Goal: Find specific page/section: Find specific page/section

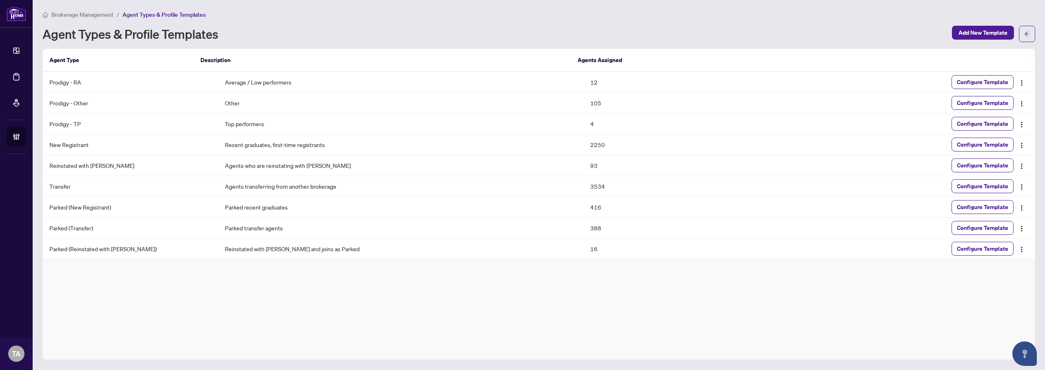
click at [541, 52] on th "Description" at bounding box center [382, 60] width 377 height 23
drag, startPoint x: 586, startPoint y: 124, endPoint x: 560, endPoint y: 74, distance: 55.5
click at [560, 74] on tbody "Prodigy - RA Average / Low performers 12 Configure Template Prodigy - Other Oth…" at bounding box center [539, 165] width 992 height 187
click at [563, 81] on td "Average / Low performers" at bounding box center [401, 82] width 366 height 21
click at [595, 31] on div "Agent Types & Profile Templates" at bounding box center [494, 33] width 905 height 13
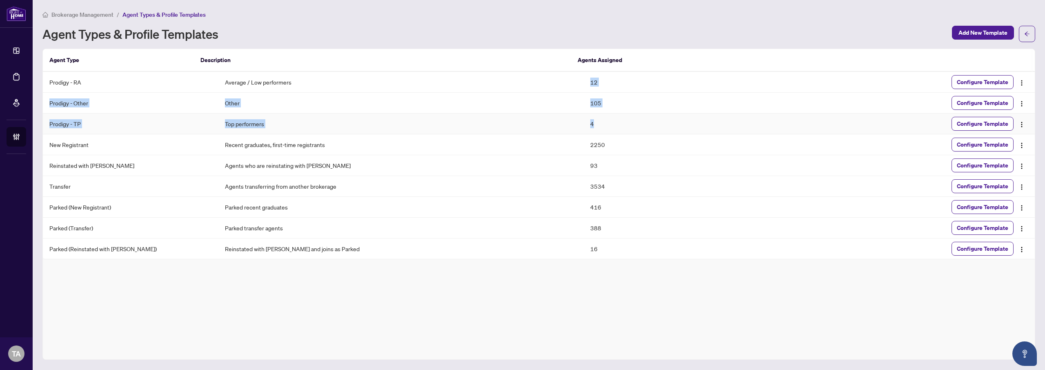
drag, startPoint x: 577, startPoint y: 83, endPoint x: 596, endPoint y: 127, distance: 47.6
click at [596, 127] on tbody "Prodigy - RA Average / Low performers 12 Configure Template Prodigy - Other Oth…" at bounding box center [539, 165] width 992 height 187
click at [596, 127] on td "4" at bounding box center [675, 124] width 183 height 21
drag, startPoint x: 591, startPoint y: 125, endPoint x: 572, endPoint y: 74, distance: 54.8
click at [572, 74] on tbody "Prodigy - RA Average / Low performers 12 Configure Template Prodigy - Other Oth…" at bounding box center [539, 165] width 992 height 187
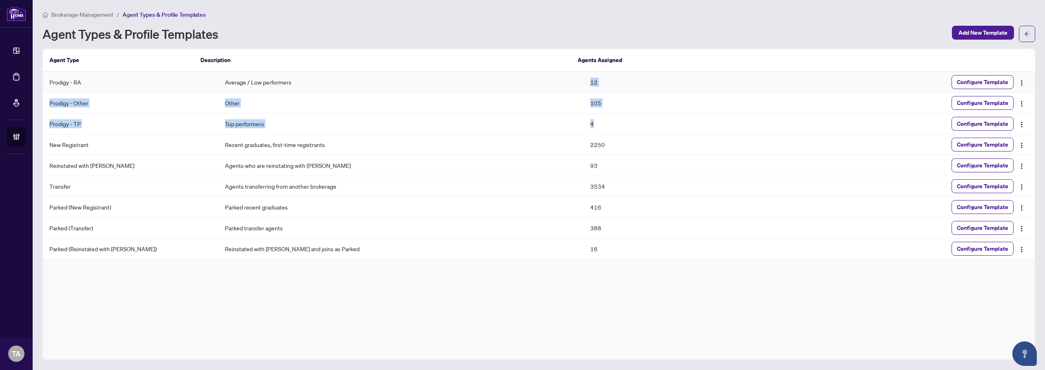
click at [584, 74] on td "12" at bounding box center [675, 82] width 183 height 21
drag, startPoint x: 583, startPoint y: 123, endPoint x: 574, endPoint y: 78, distance: 45.4
click at [574, 78] on tbody "Prodigy - RA Average / Low performers 12 Configure Template Prodigy - Other Oth…" at bounding box center [539, 165] width 992 height 187
click at [584, 78] on td "12" at bounding box center [675, 82] width 183 height 21
click at [582, 33] on div "Agent Types & Profile Templates" at bounding box center [494, 33] width 905 height 13
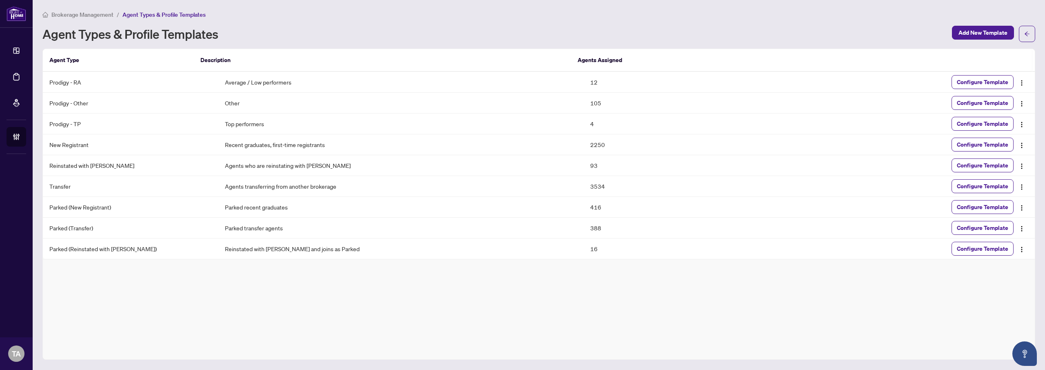
click at [584, 30] on div "Agent Types & Profile Templates" at bounding box center [494, 33] width 905 height 13
click at [575, 32] on div "Agent Types & Profile Templates" at bounding box center [494, 33] width 905 height 13
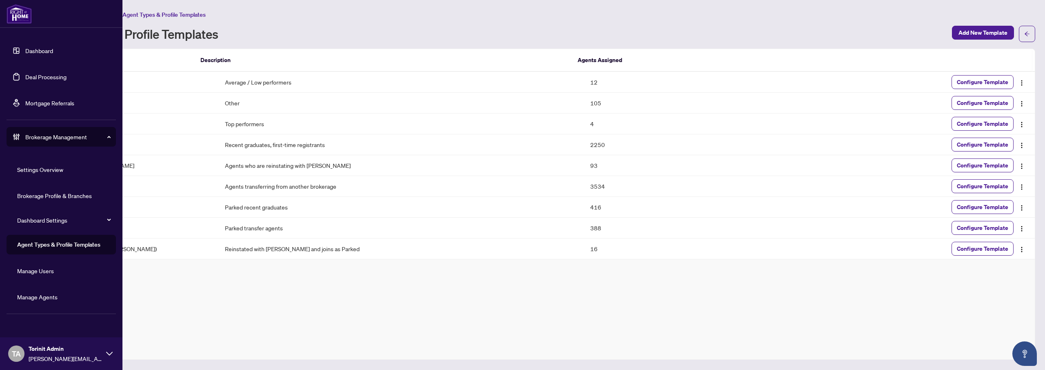
click at [46, 298] on link "Manage Agents" at bounding box center [37, 296] width 40 height 7
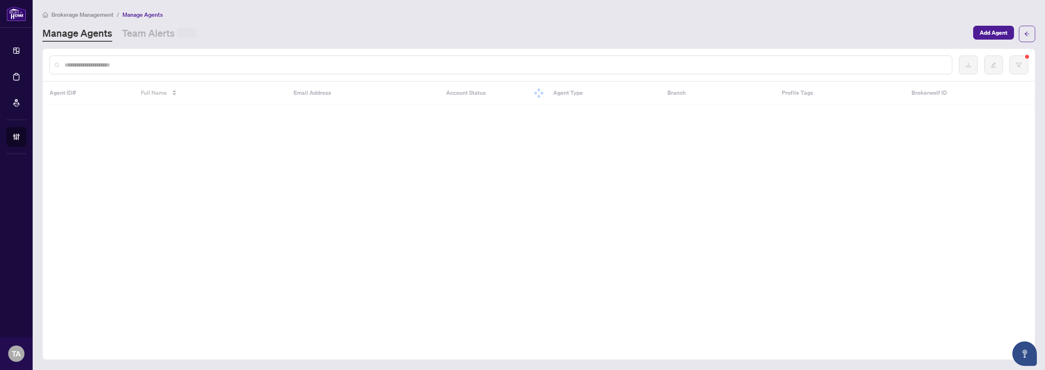
click at [573, 46] on div "Brokerage Management / Manage Agents Manage Agents Team Alerts Add Agent Agent …" at bounding box center [538, 185] width 993 height 350
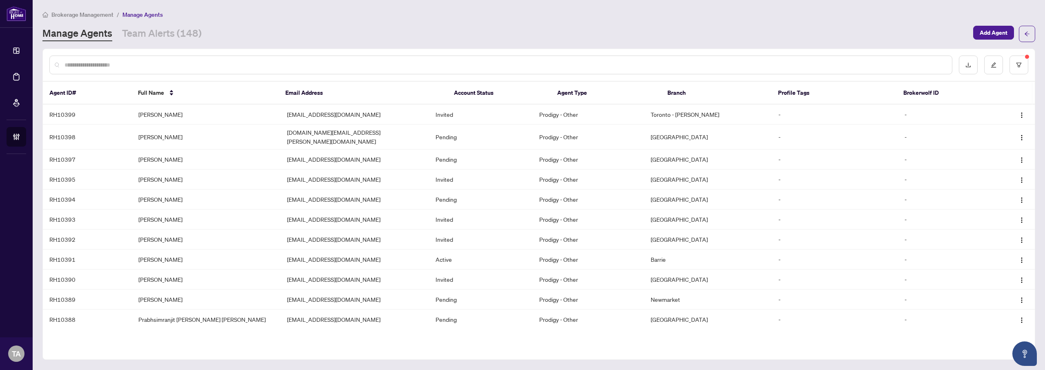
click at [550, 41] on div "Manage Agents Team Alerts (148) Add Agent" at bounding box center [538, 34] width 993 height 16
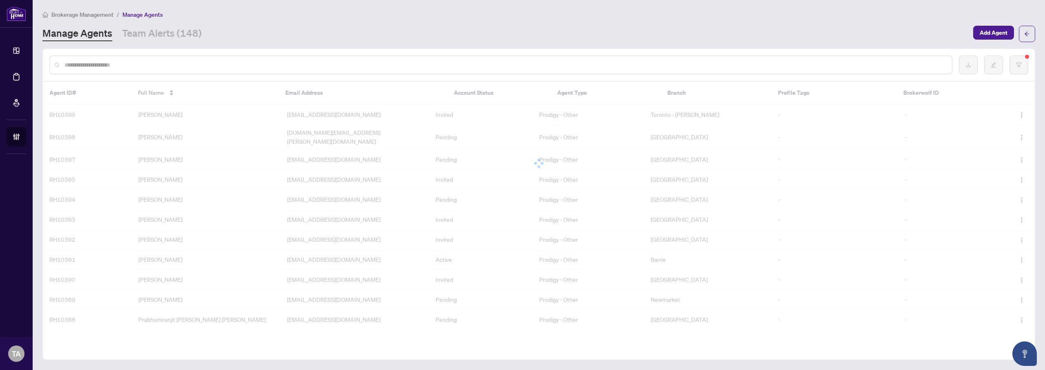
click at [535, 40] on div "Manage Agents Team Alerts (148)" at bounding box center [505, 34] width 926 height 15
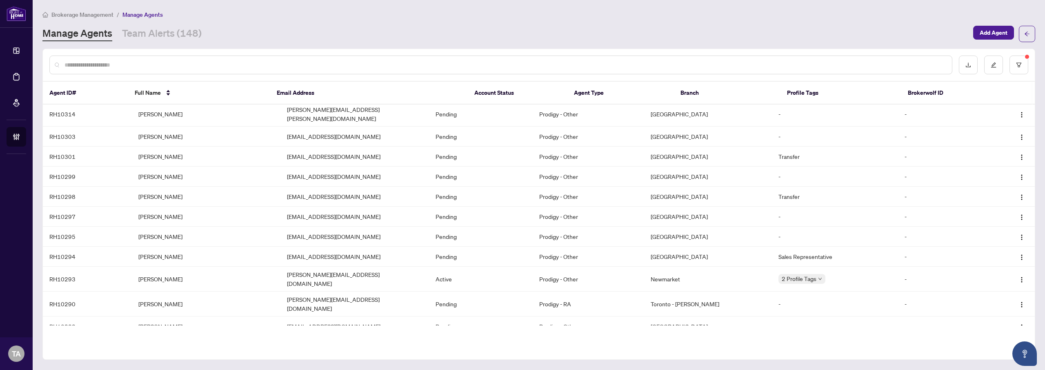
scroll to position [2580, 0]
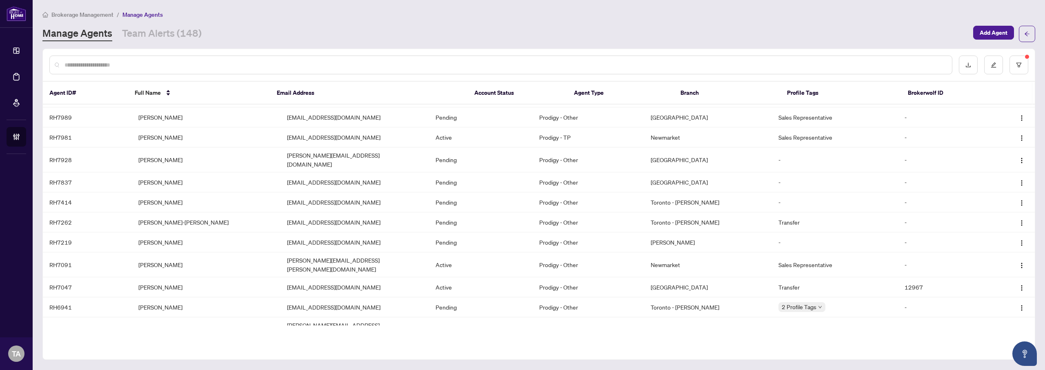
click at [576, 336] on div "Agent ID# Full Name Email Address Account Status Agent Type Branch Profile Tags…" at bounding box center [538, 204] width 993 height 311
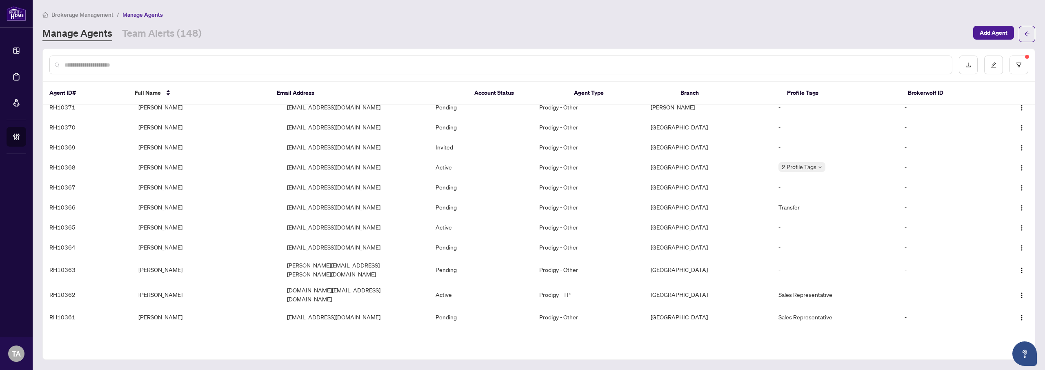
scroll to position [0, 0]
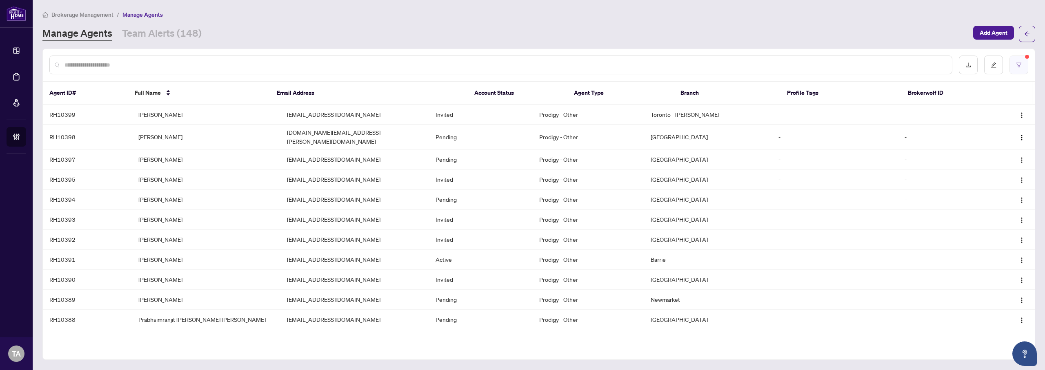
click at [1018, 71] on button "button" at bounding box center [1019, 65] width 19 height 19
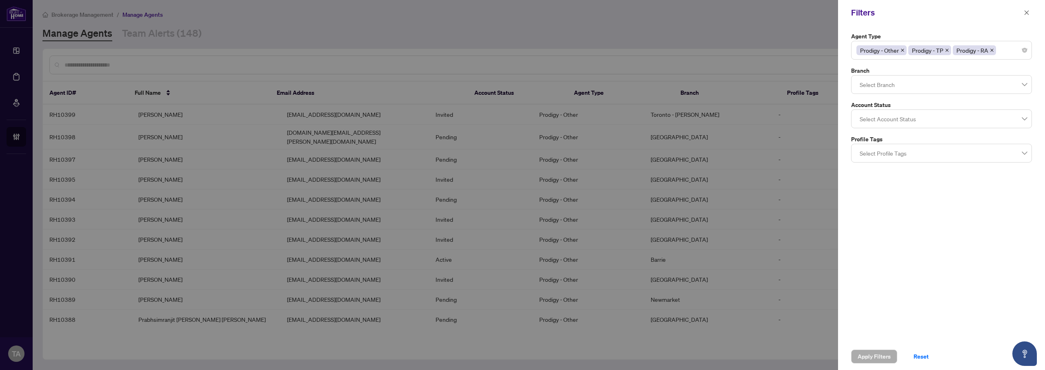
click at [628, 18] on div at bounding box center [522, 185] width 1045 height 370
click at [1029, 12] on icon "close" at bounding box center [1027, 13] width 6 height 6
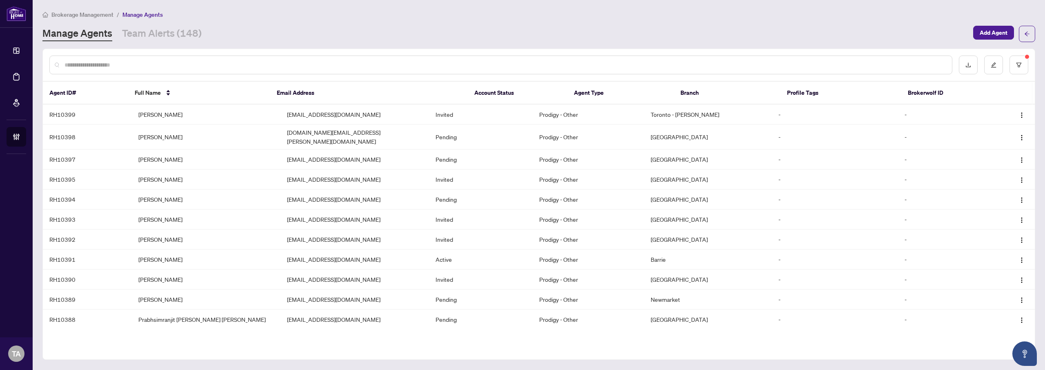
click at [548, 35] on div "Manage Agents Team Alerts (148)" at bounding box center [505, 34] width 926 height 15
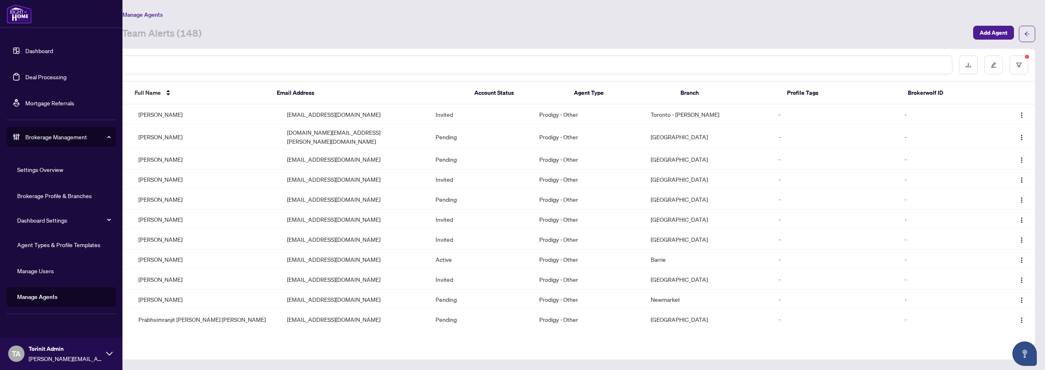
click at [42, 241] on link "Agent Types & Profile Templates" at bounding box center [58, 244] width 83 height 7
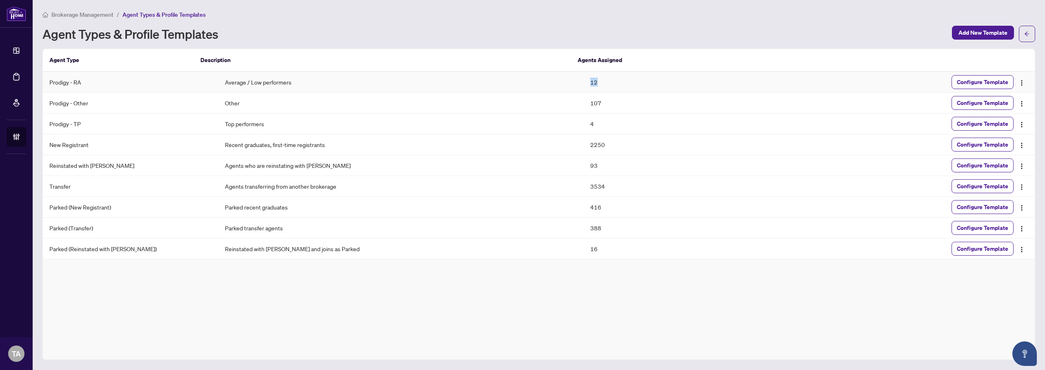
drag, startPoint x: 576, startPoint y: 82, endPoint x: 598, endPoint y: 82, distance: 22.5
click at [598, 82] on td "12" at bounding box center [675, 82] width 183 height 21
drag, startPoint x: 578, startPoint y: 102, endPoint x: 602, endPoint y: 102, distance: 24.5
click at [602, 105] on td "107" at bounding box center [675, 103] width 183 height 21
click at [579, 16] on div "Brokerage Management / Agent Types & Profile Templates" at bounding box center [538, 14] width 993 height 9
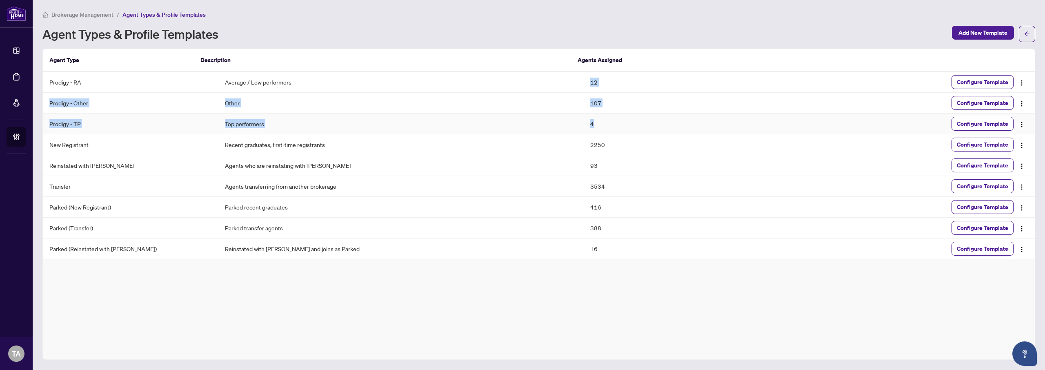
drag, startPoint x: 577, startPoint y: 79, endPoint x: 590, endPoint y: 128, distance: 50.2
click at [590, 128] on tbody "Prodigy - RA Average / Low performers 12 Configure Template Prodigy - Other Oth…" at bounding box center [539, 165] width 992 height 187
click at [590, 128] on td "4" at bounding box center [675, 124] width 183 height 21
drag, startPoint x: 577, startPoint y: 79, endPoint x: 586, endPoint y: 126, distance: 47.8
click at [586, 126] on tbody "Prodigy - RA Average / Low performers 12 Configure Template Prodigy - Other Oth…" at bounding box center [539, 165] width 992 height 187
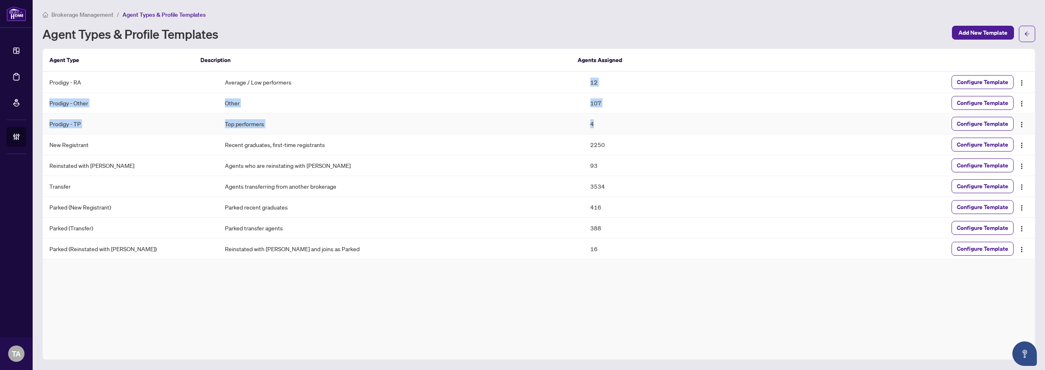
click at [586, 126] on td "4" at bounding box center [675, 124] width 183 height 21
drag, startPoint x: 575, startPoint y: 84, endPoint x: 584, endPoint y: 127, distance: 43.8
click at [584, 127] on tbody "Prodigy - RA Average / Low performers 12 Configure Template Prodigy - Other Oth…" at bounding box center [539, 165] width 992 height 187
click at [584, 127] on td "4" at bounding box center [675, 124] width 183 height 21
drag, startPoint x: 584, startPoint y: 127, endPoint x: 58, endPoint y: 76, distance: 528.3
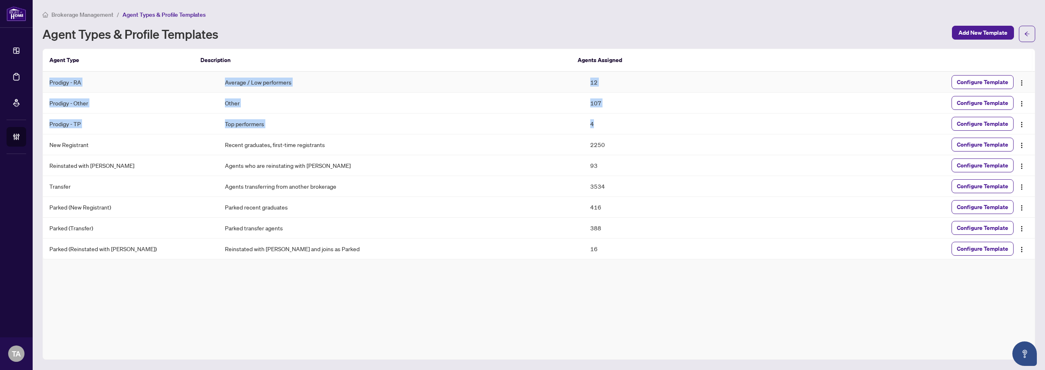
click at [58, 76] on tbody "Prodigy - RA Average / Low performers 12 Configure Template Prodigy - Other Oth…" at bounding box center [539, 165] width 992 height 187
click at [58, 76] on td "Prodigy - RA" at bounding box center [131, 82] width 176 height 21
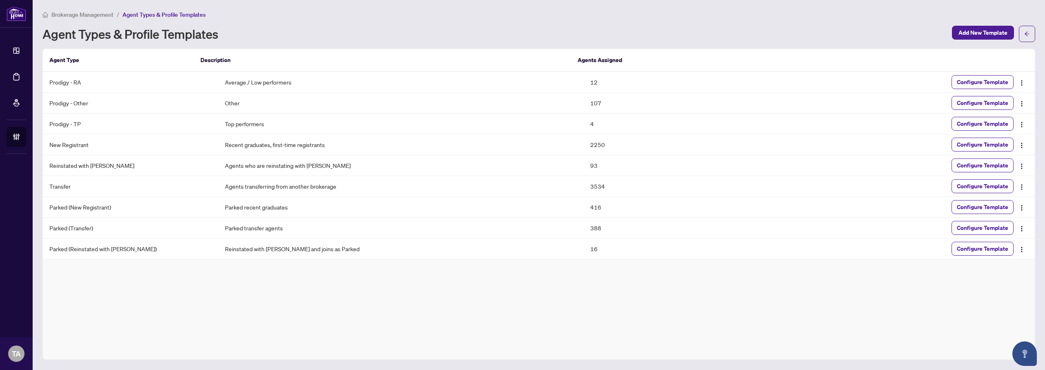
click at [599, 42] on div "Brokerage Management / Agent Types & Profile Templates Agent Types & Profile Te…" at bounding box center [538, 185] width 993 height 350
click at [574, 32] on div "Agent Types & Profile Templates" at bounding box center [494, 33] width 905 height 13
click at [583, 42] on div "Brokerage Management / Agent Types & Profile Templates Agent Types & Profile Te…" at bounding box center [538, 185] width 993 height 350
click at [570, 40] on div "Agent Types & Profile Templates" at bounding box center [494, 33] width 905 height 13
click at [577, 39] on div "Agent Types & Profile Templates" at bounding box center [494, 33] width 905 height 13
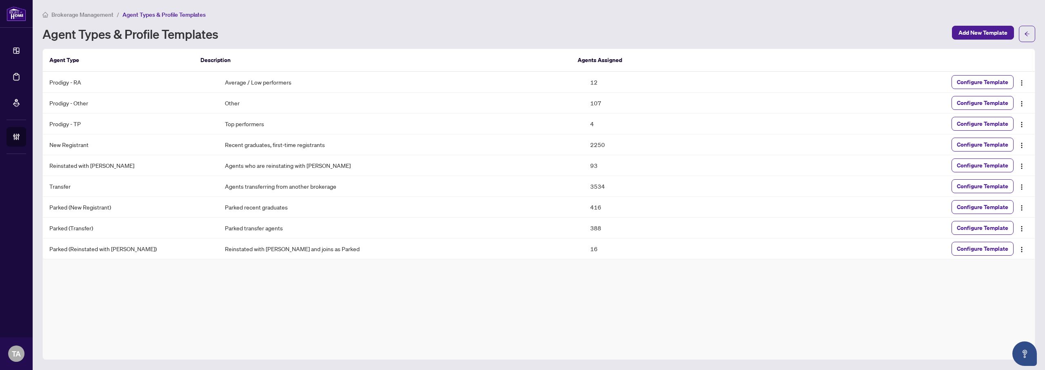
click at [578, 36] on div "Agent Types & Profile Templates" at bounding box center [494, 33] width 905 height 13
click at [576, 38] on div "Agent Types & Profile Templates" at bounding box center [494, 33] width 905 height 13
click at [575, 34] on div "Agent Types & Profile Templates" at bounding box center [494, 33] width 905 height 13
click at [495, 15] on div "Brokerage Management / Agent Types & Profile Templates" at bounding box center [538, 14] width 993 height 9
click at [463, 24] on div "Brokerage Management / Agent Types & Profile Templates Agent Types & Profile Te…" at bounding box center [538, 26] width 993 height 32
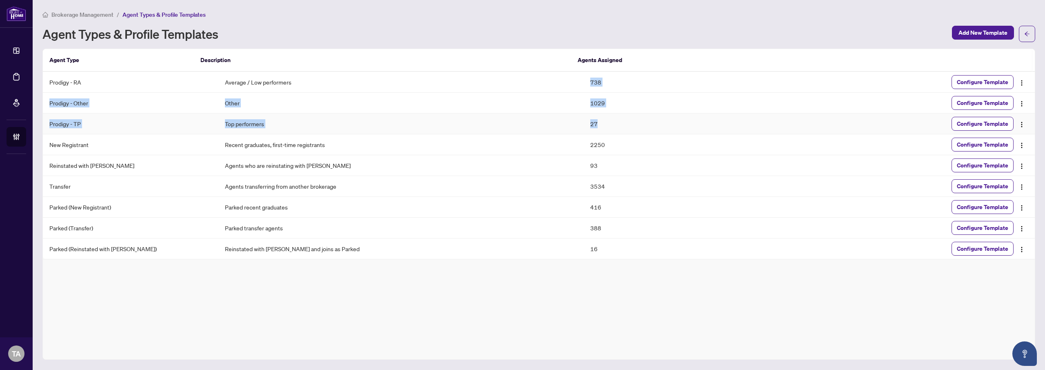
drag, startPoint x: 573, startPoint y: 79, endPoint x: 599, endPoint y: 124, distance: 51.8
click at [599, 124] on tbody "Prodigy - RA Average / Low performers 738 Configure Template Prodigy - Other Ot…" at bounding box center [539, 165] width 992 height 187
click at [599, 124] on td "27" at bounding box center [675, 124] width 183 height 21
drag, startPoint x: 581, startPoint y: 121, endPoint x: 560, endPoint y: 80, distance: 45.7
click at [560, 80] on tbody "Prodigy - RA Average / Low performers 738 Configure Template Prodigy - Other Ot…" at bounding box center [539, 165] width 992 height 187
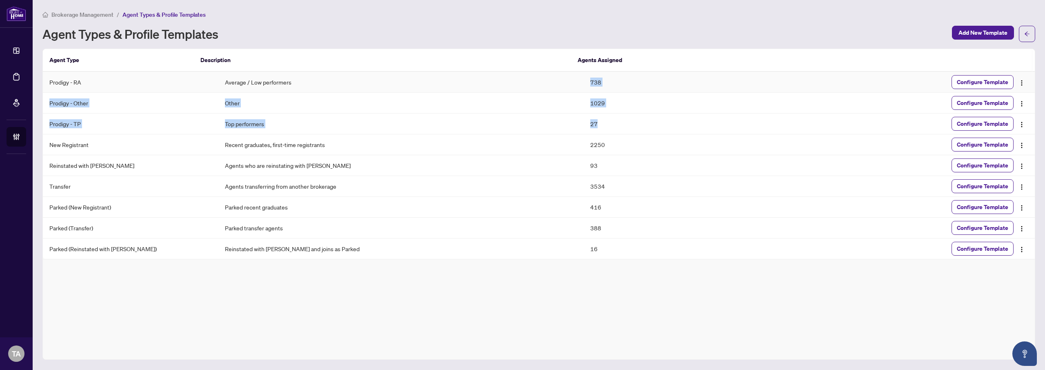
click at [560, 80] on td "Average / Low performers" at bounding box center [401, 82] width 366 height 21
click at [597, 30] on div "Agent Types & Profile Templates" at bounding box center [494, 33] width 905 height 13
click at [582, 27] on div "Agent Types & Profile Templates" at bounding box center [494, 33] width 905 height 13
click at [587, 33] on div "Agent Types & Profile Templates" at bounding box center [494, 33] width 905 height 13
click at [589, 33] on div "Agent Types & Profile Templates" at bounding box center [494, 33] width 905 height 13
